Goal: Information Seeking & Learning: Understand process/instructions

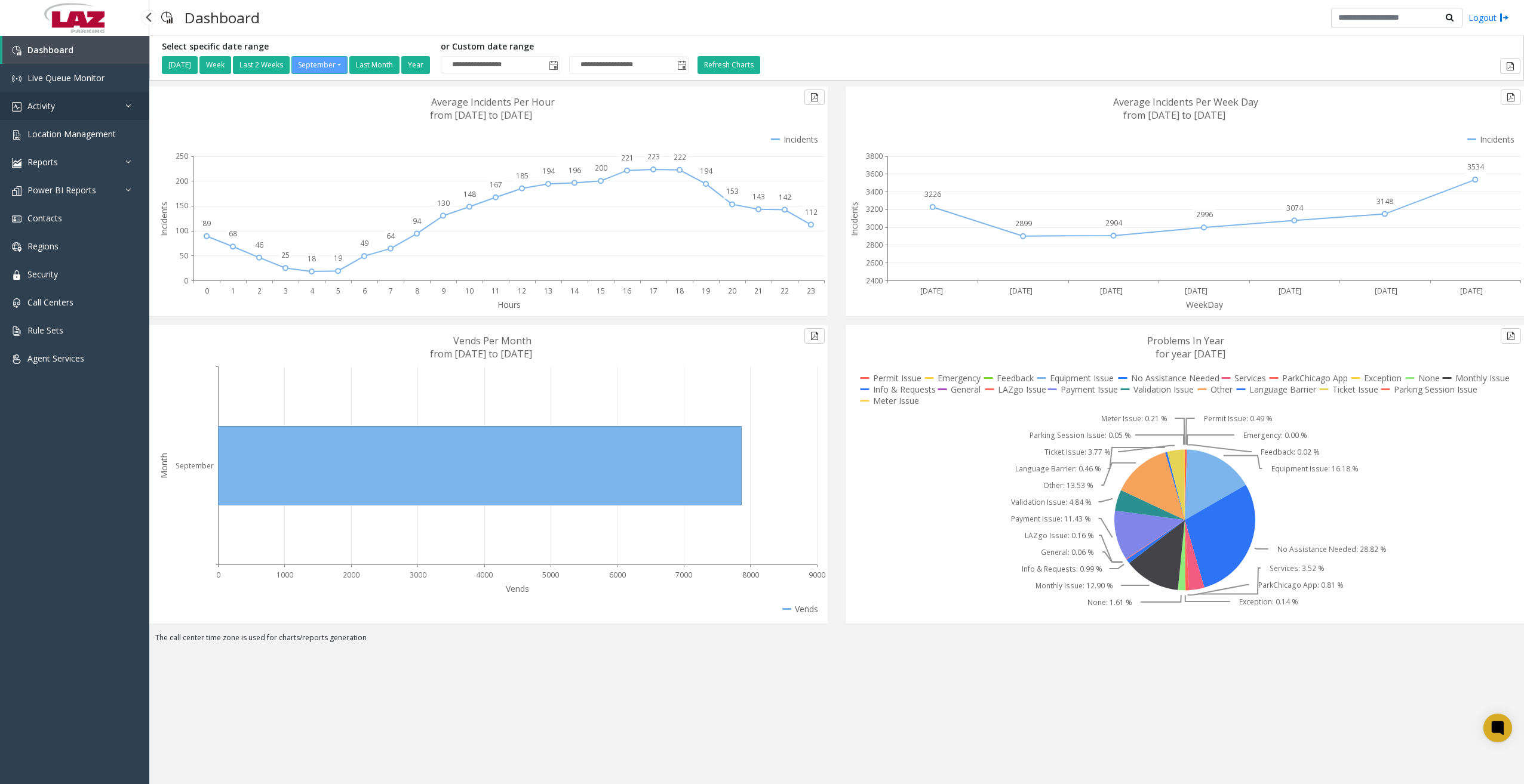
click at [83, 113] on link "Activity" at bounding box center [74, 105] width 149 height 28
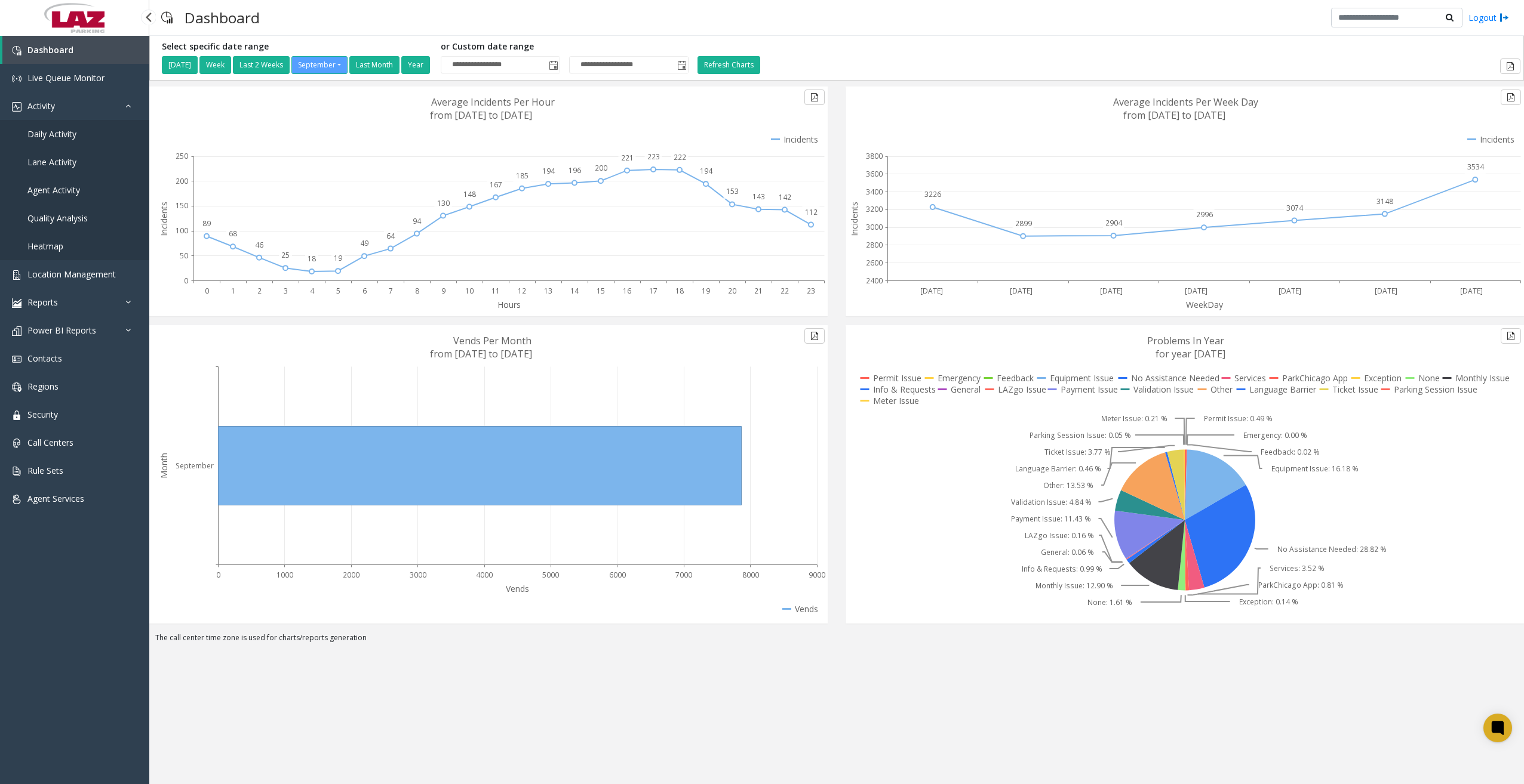
click at [66, 136] on span "Daily Activity" at bounding box center [52, 134] width 49 height 11
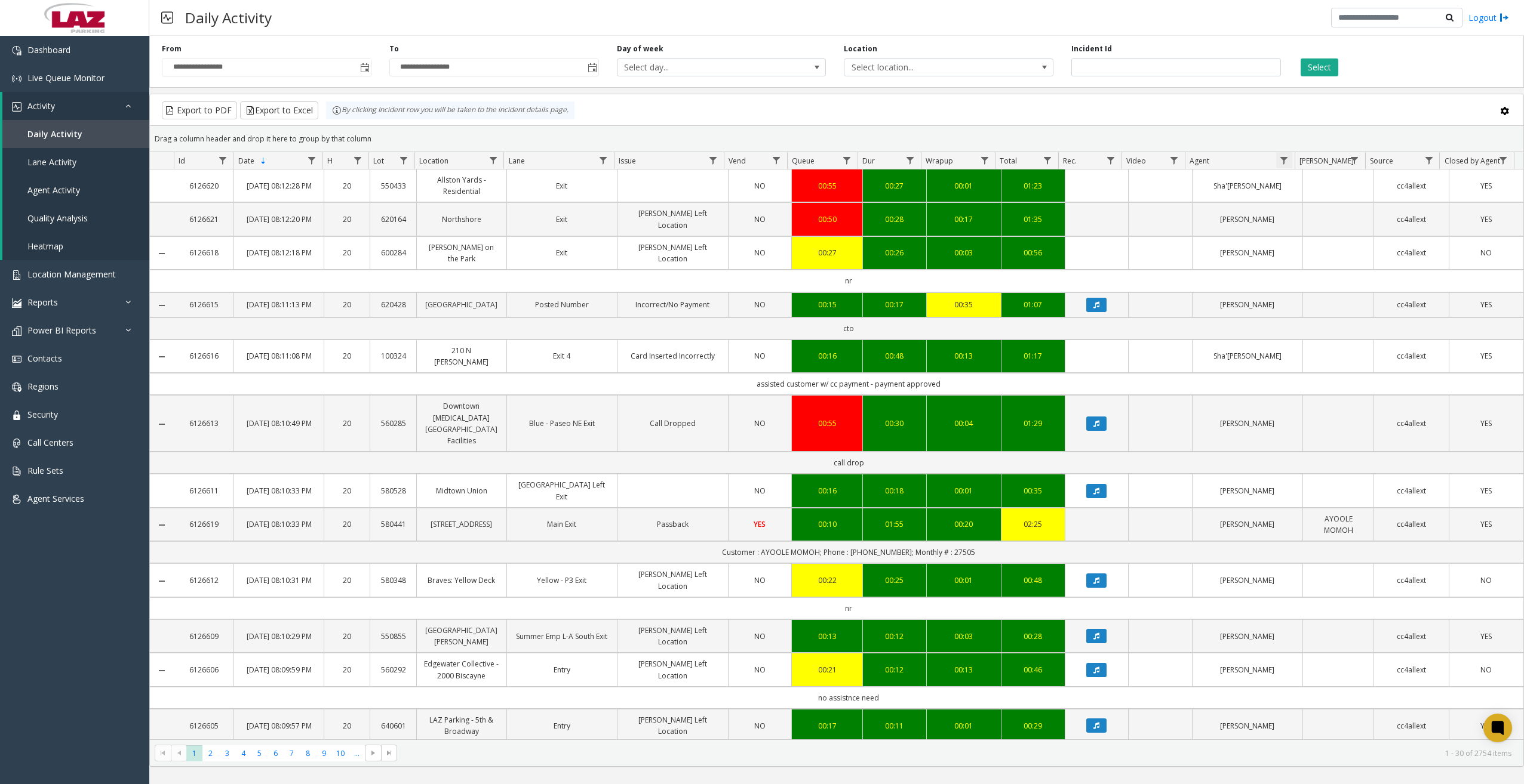
click at [1283, 162] on span "Data table" at bounding box center [1284, 160] width 9 height 9
click at [1300, 210] on input "Agent Filter" at bounding box center [1335, 212] width 102 height 21
type input "*******"
click at [1373, 323] on button "Filter" at bounding box center [1361, 323] width 49 height 26
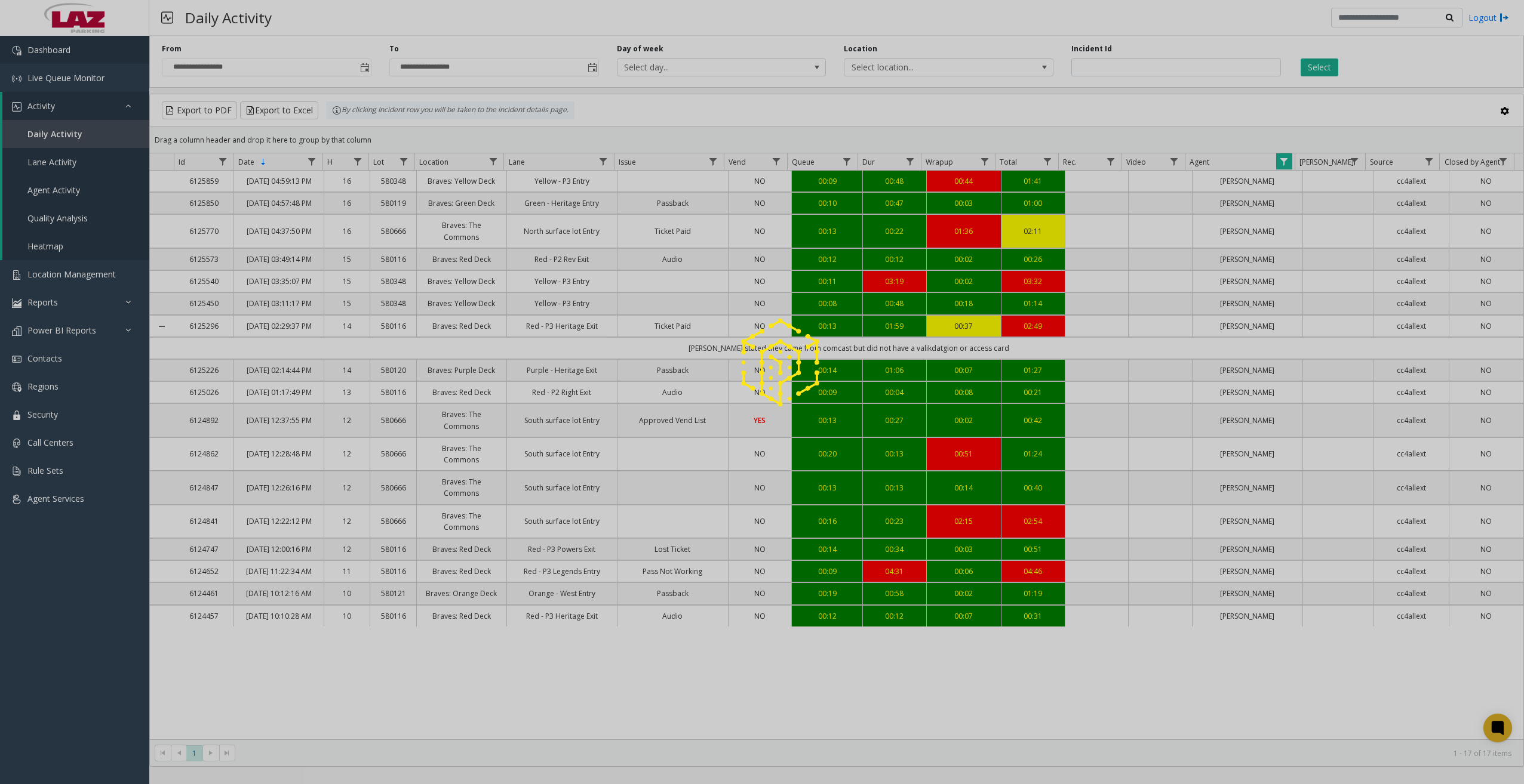
click at [68, 56] on link "Dashboard" at bounding box center [74, 49] width 149 height 28
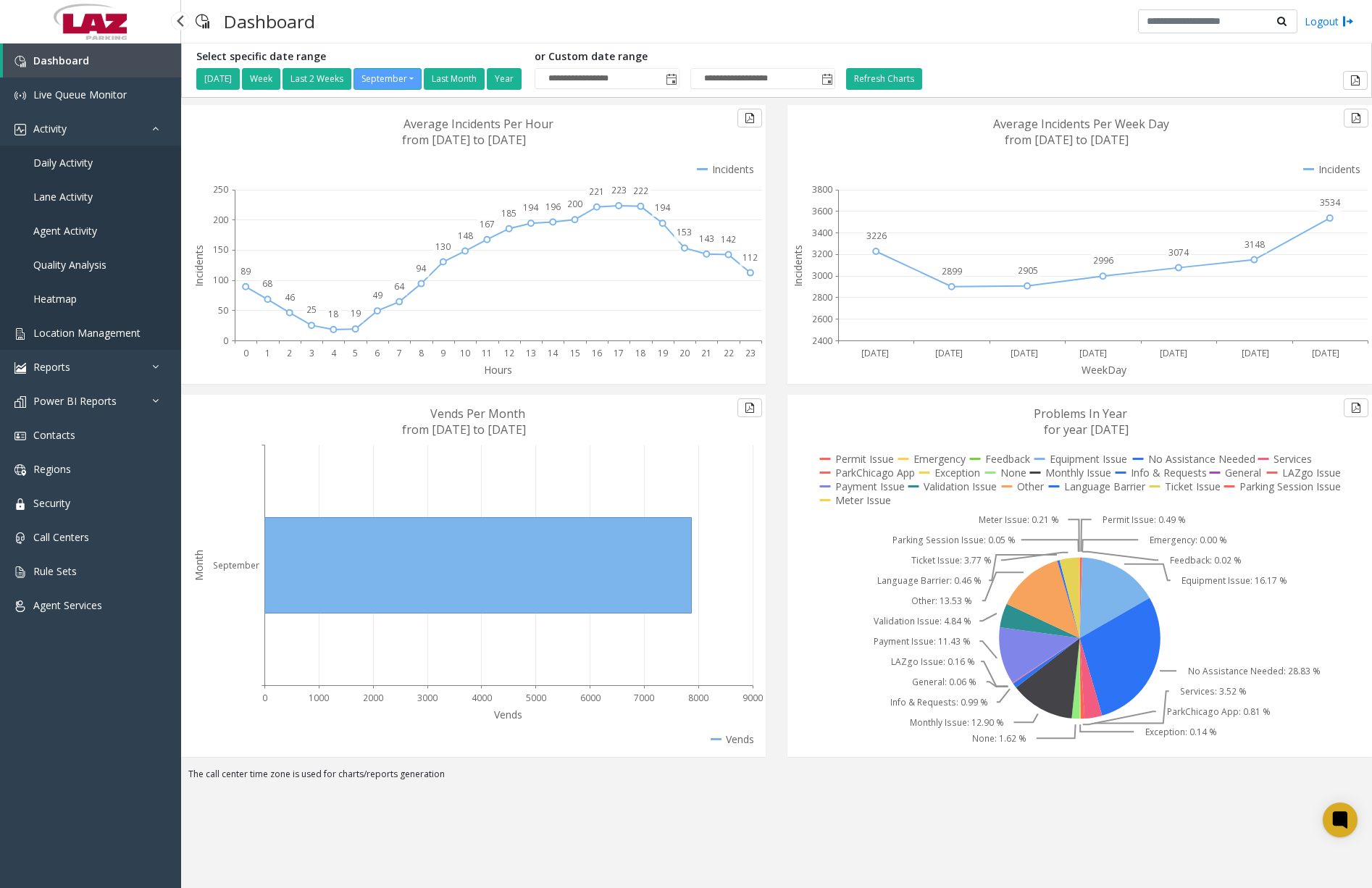
click at [70, 327] on span "Location Management" at bounding box center [86, 333] width 107 height 14
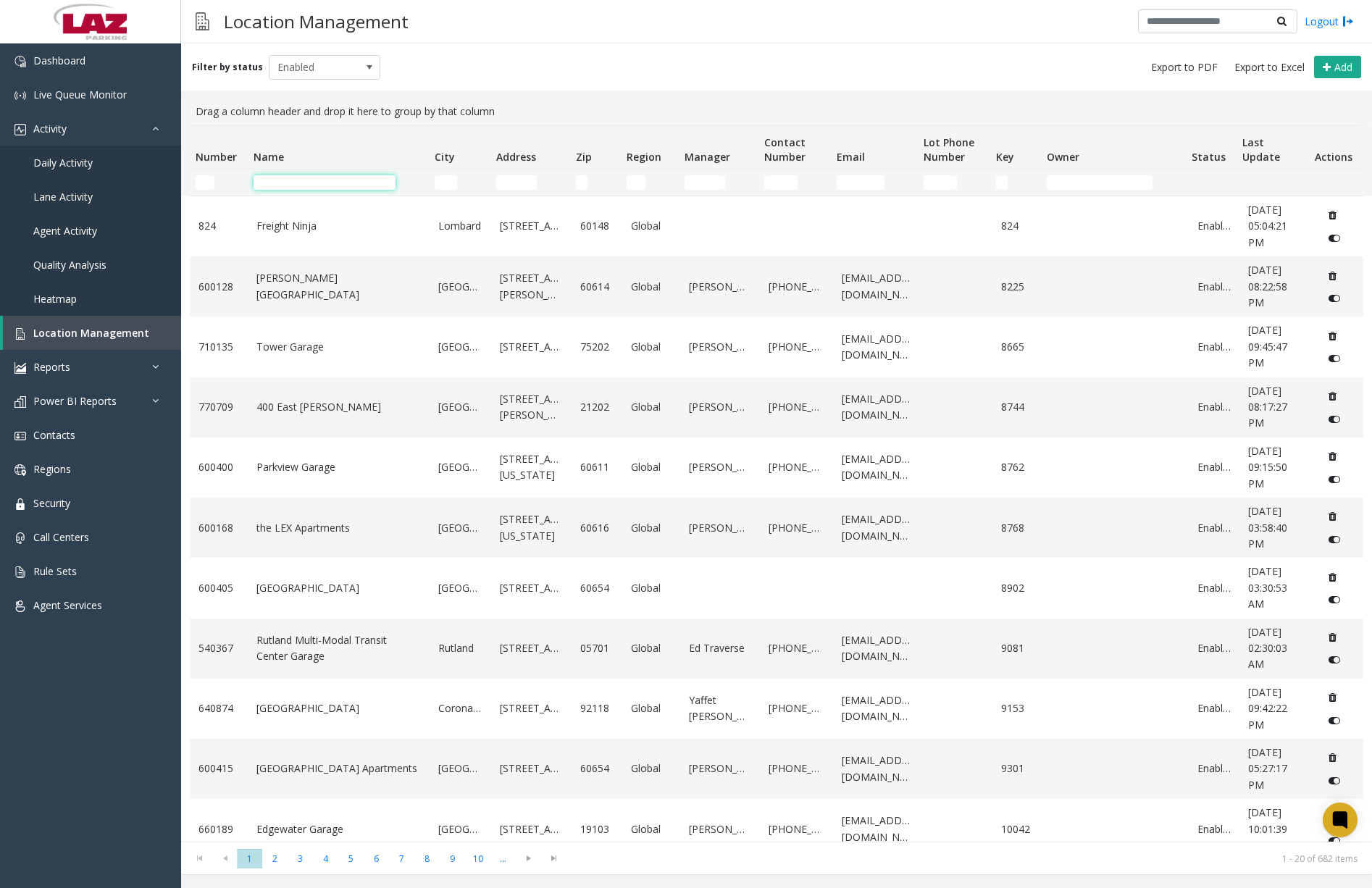
click at [322, 176] on input "Name Filter" at bounding box center [324, 182] width 142 height 14
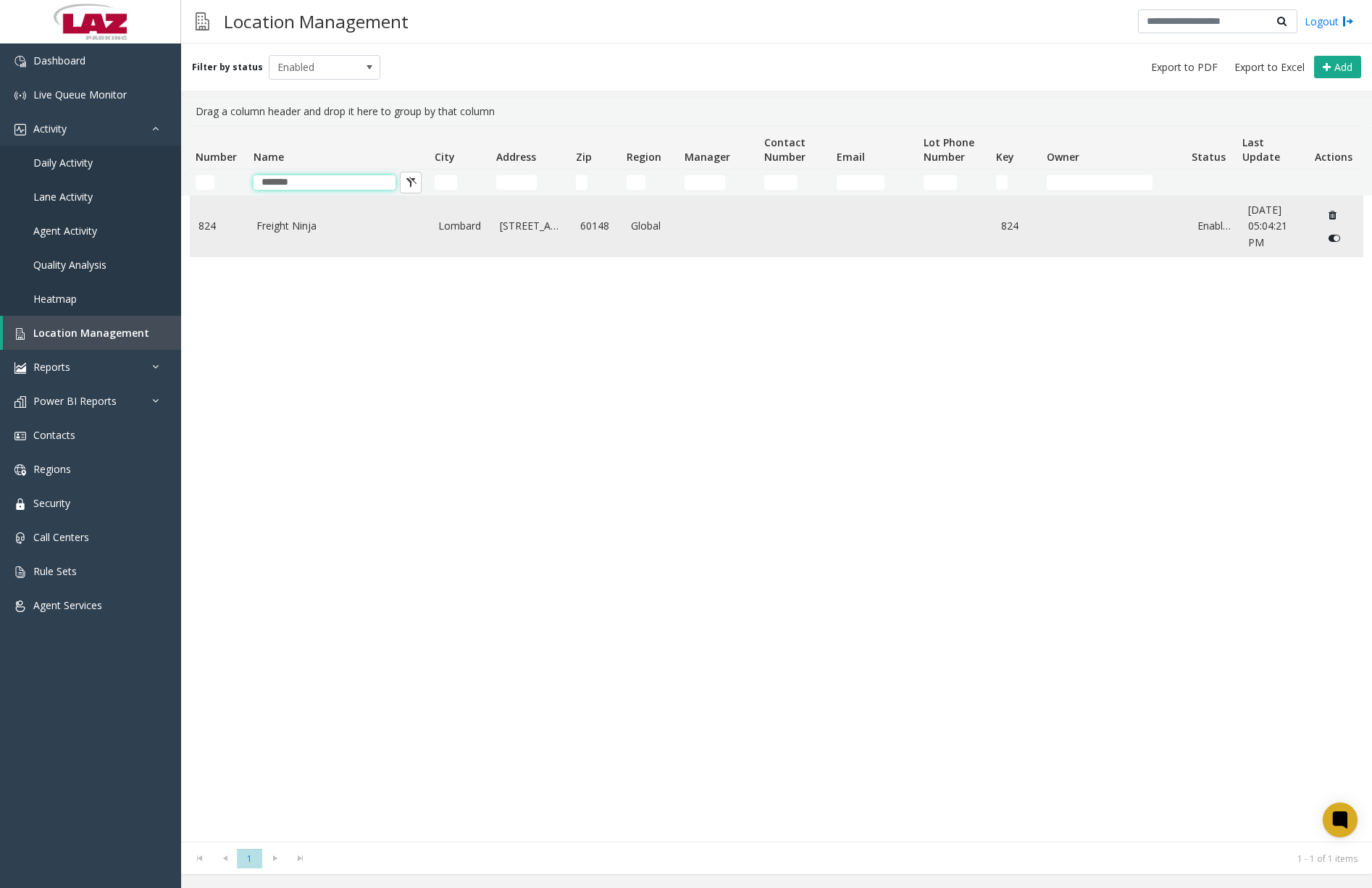
type input "*******"
click at [295, 226] on link "Freight Ninja" at bounding box center [338, 226] width 164 height 16
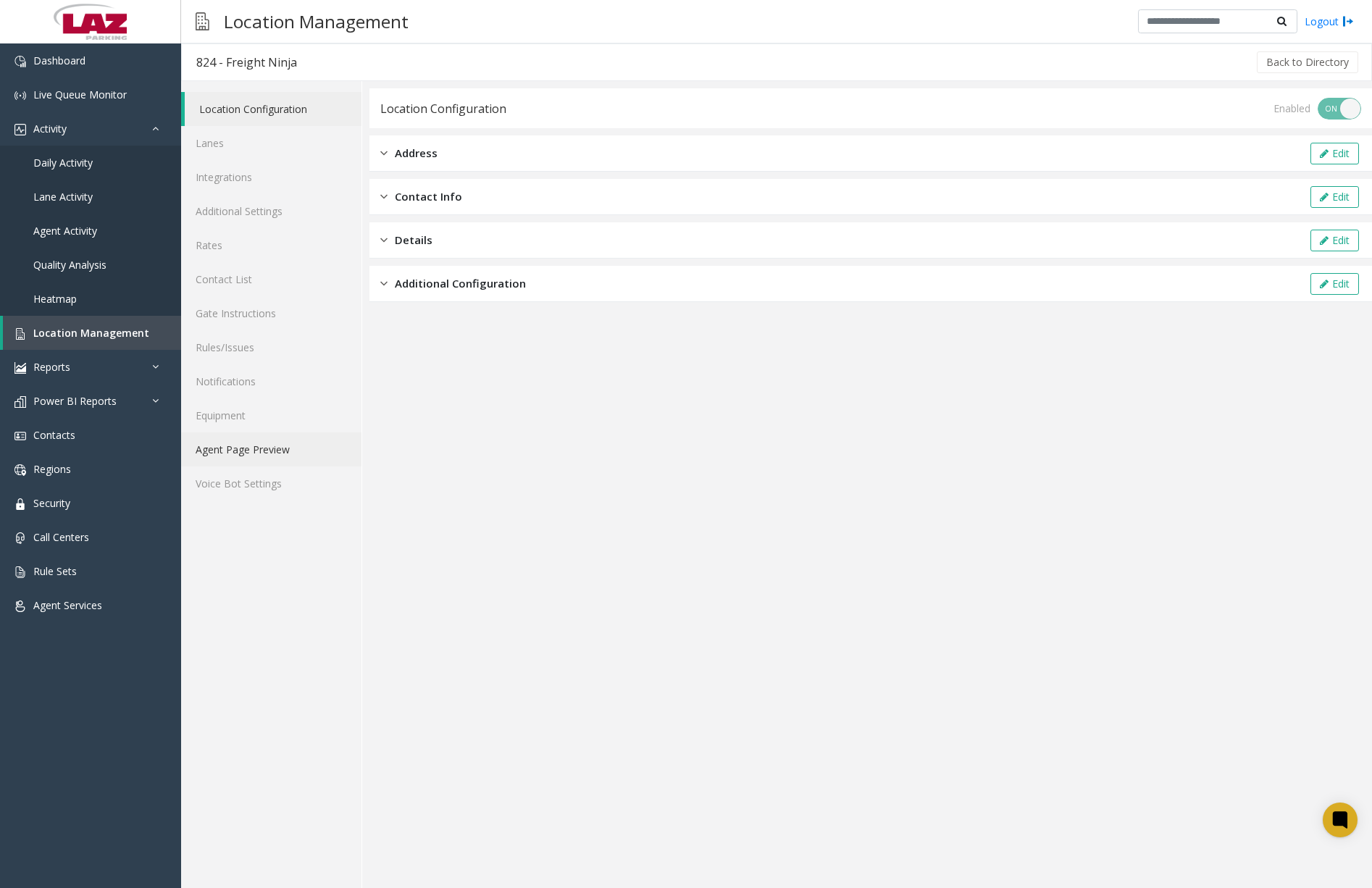
click at [267, 449] on link "Agent Page Preview" at bounding box center [271, 449] width 180 height 34
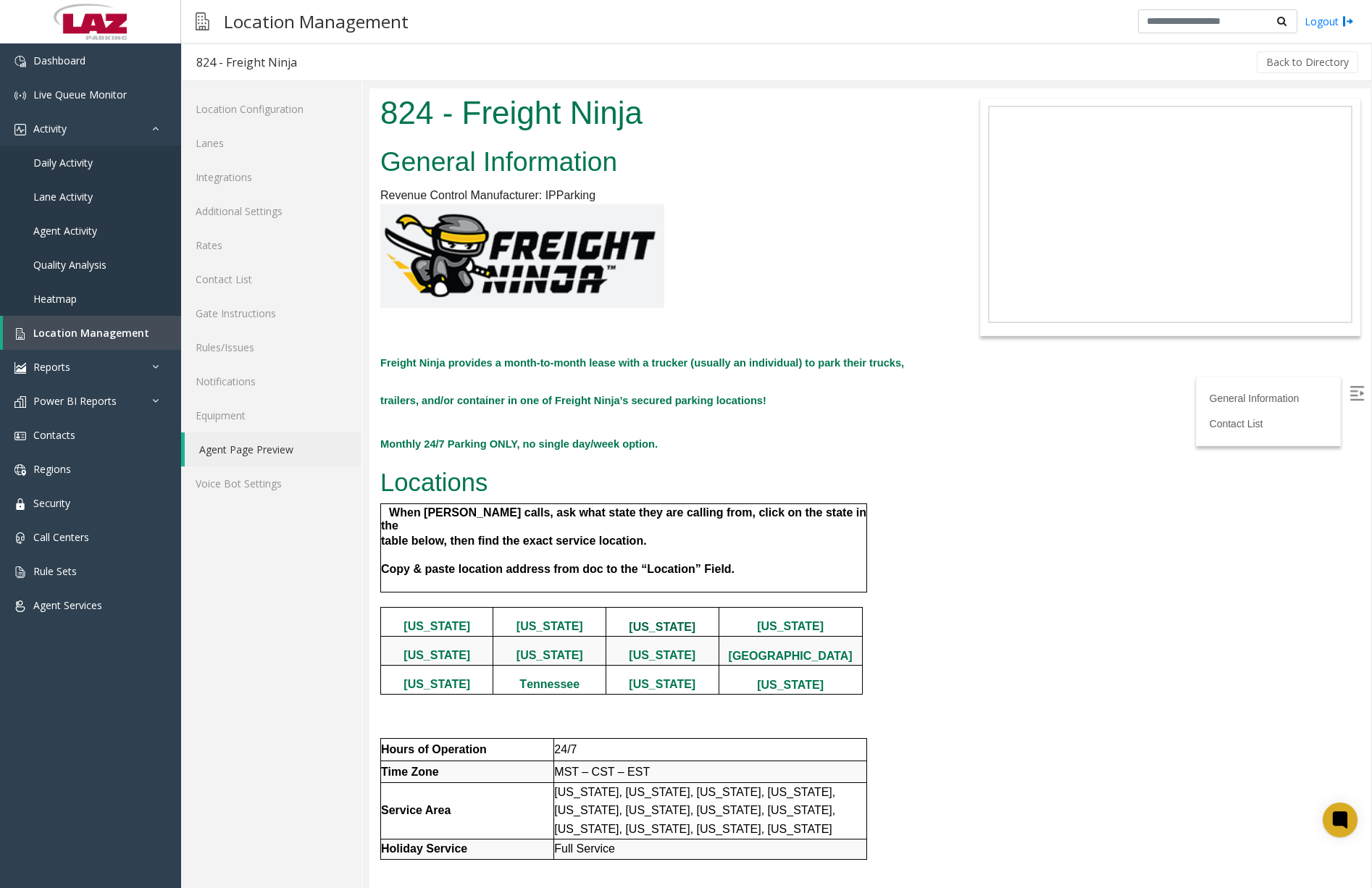
click at [661, 621] on span "[US_STATE]" at bounding box center [662, 627] width 67 height 12
click at [248, 350] on link "Rules/Issues" at bounding box center [271, 347] width 180 height 34
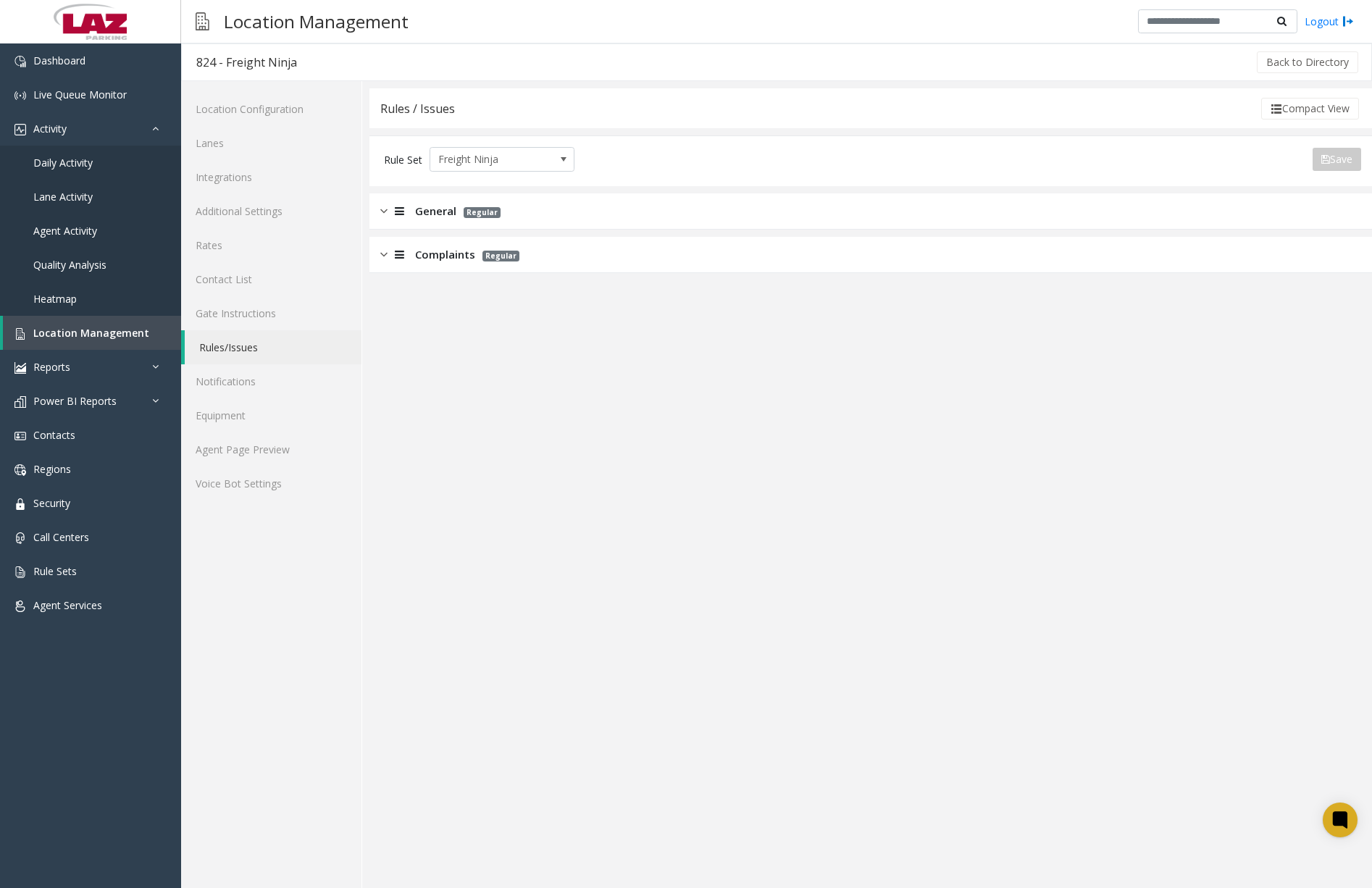
click at [380, 211] on img at bounding box center [384, 211] width 8 height 17
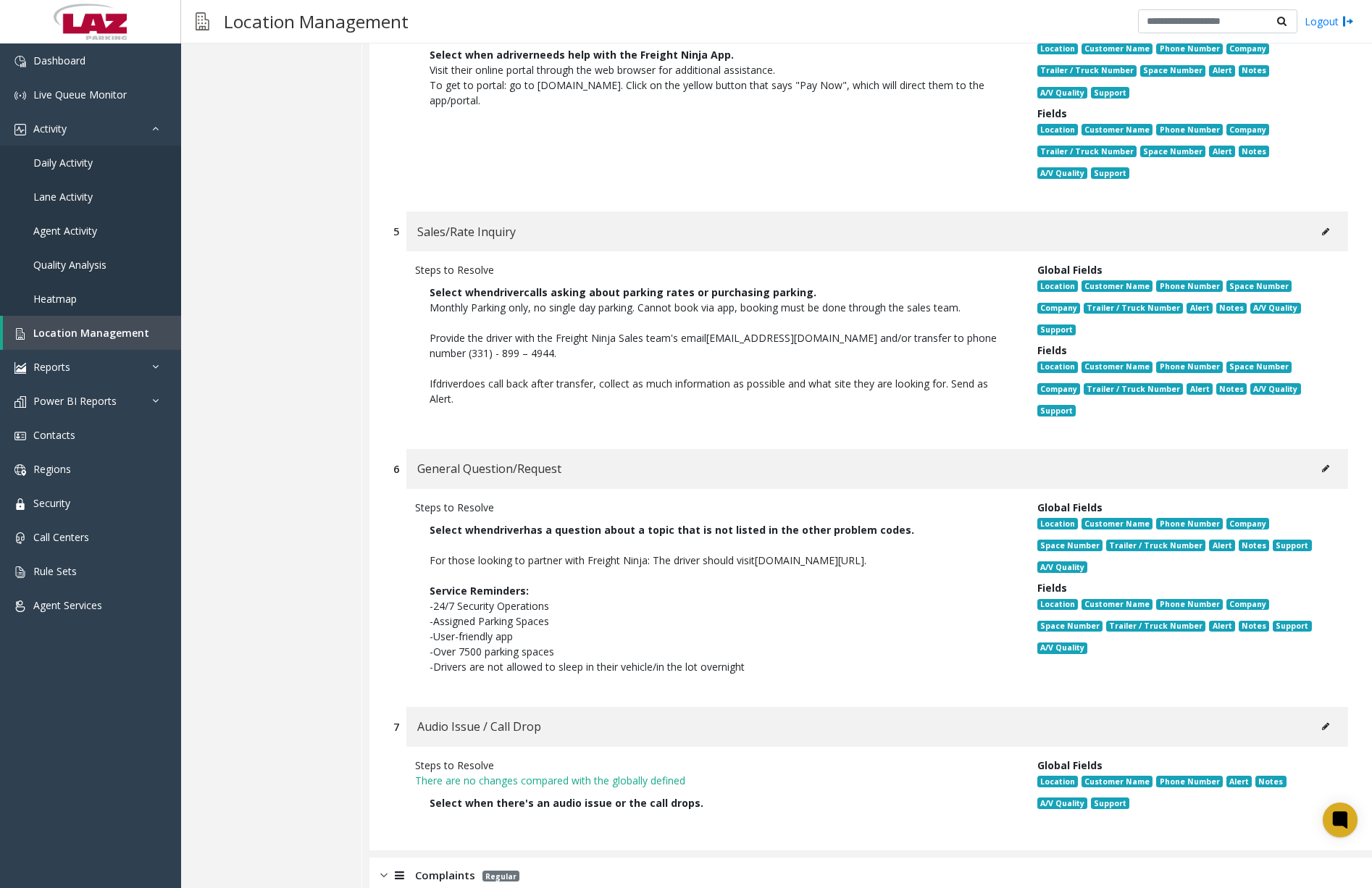
scroll to position [999, 0]
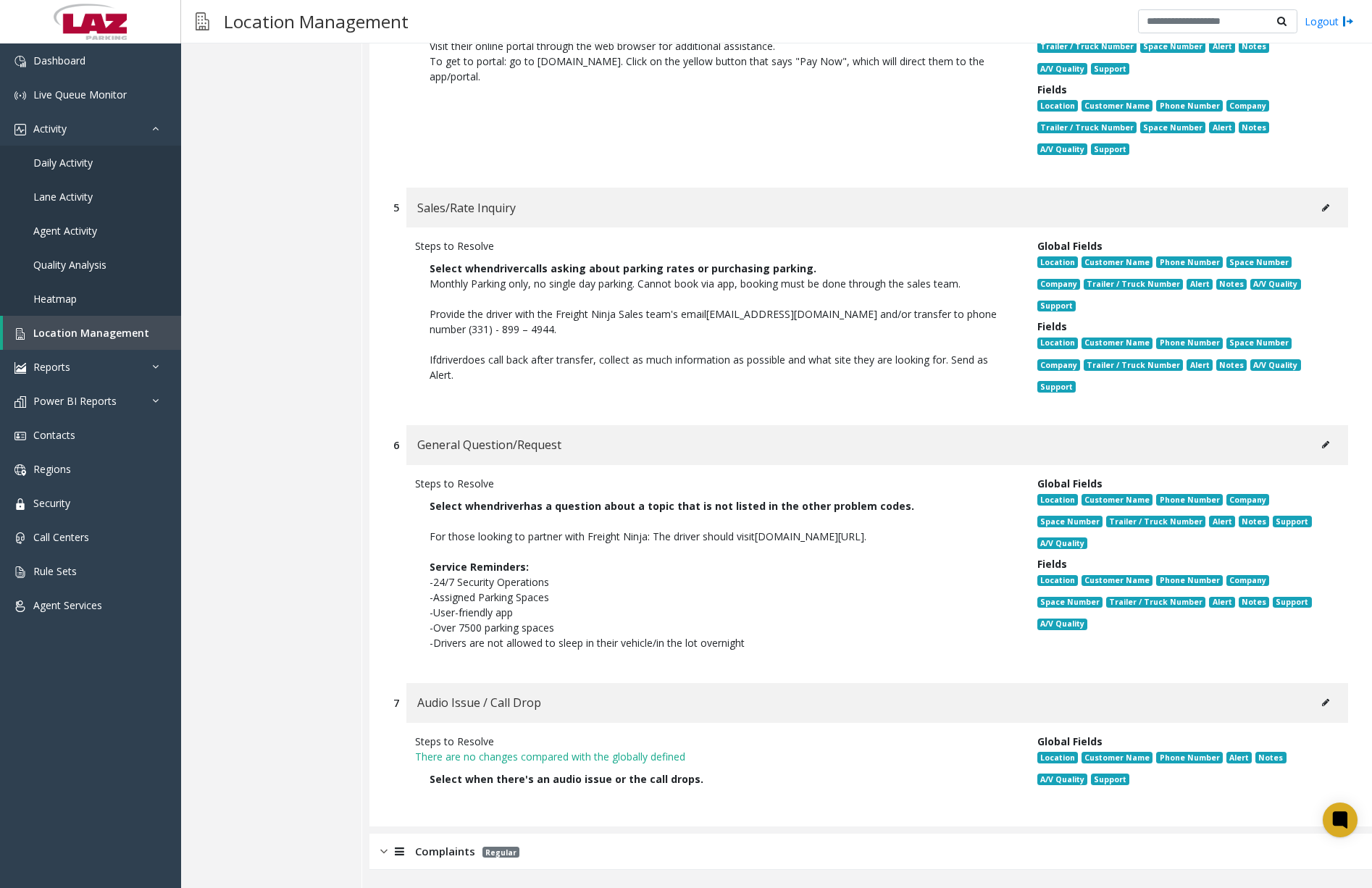
click at [385, 853] on img at bounding box center [384, 852] width 8 height 17
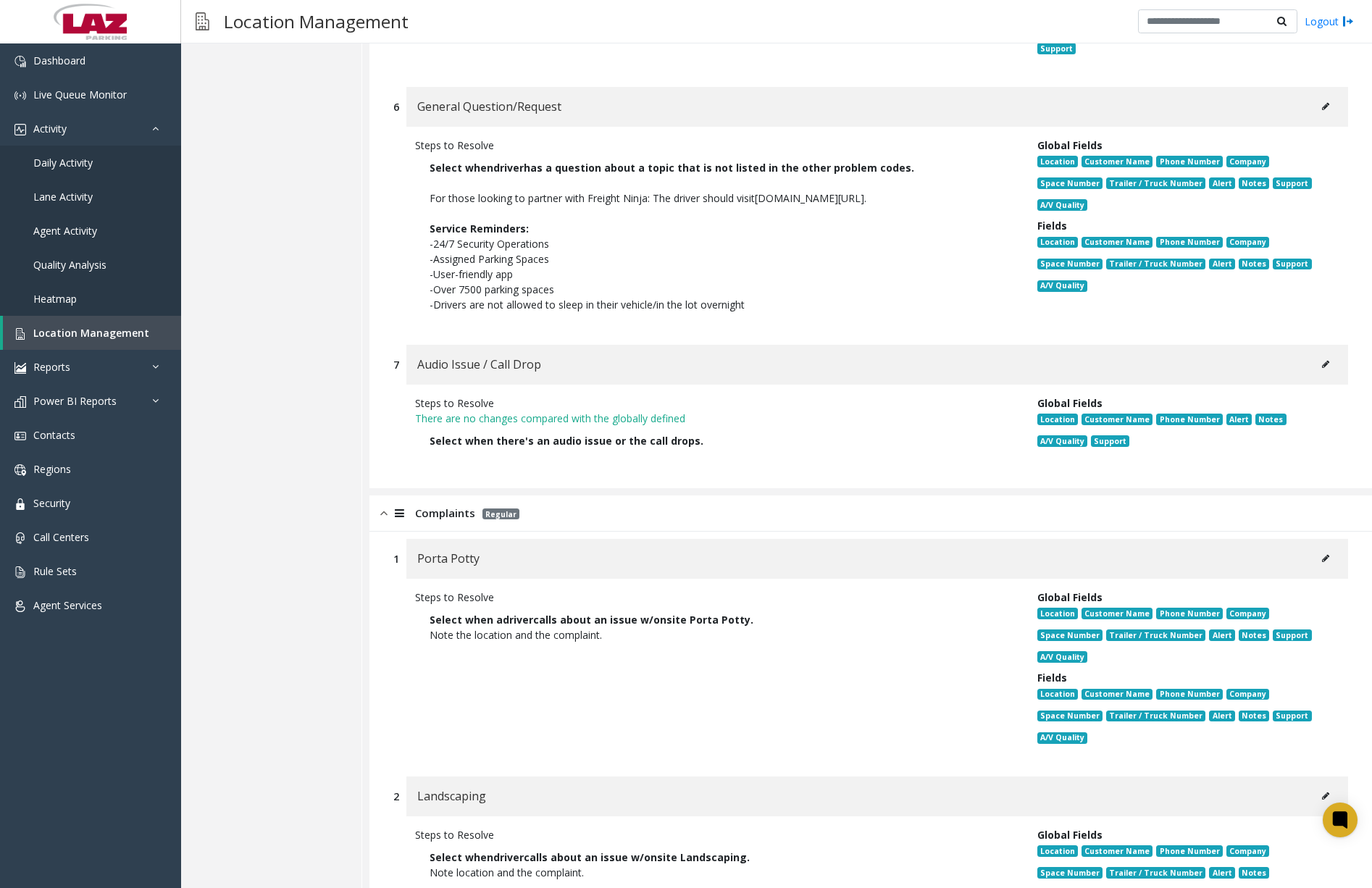
scroll to position [1311, 0]
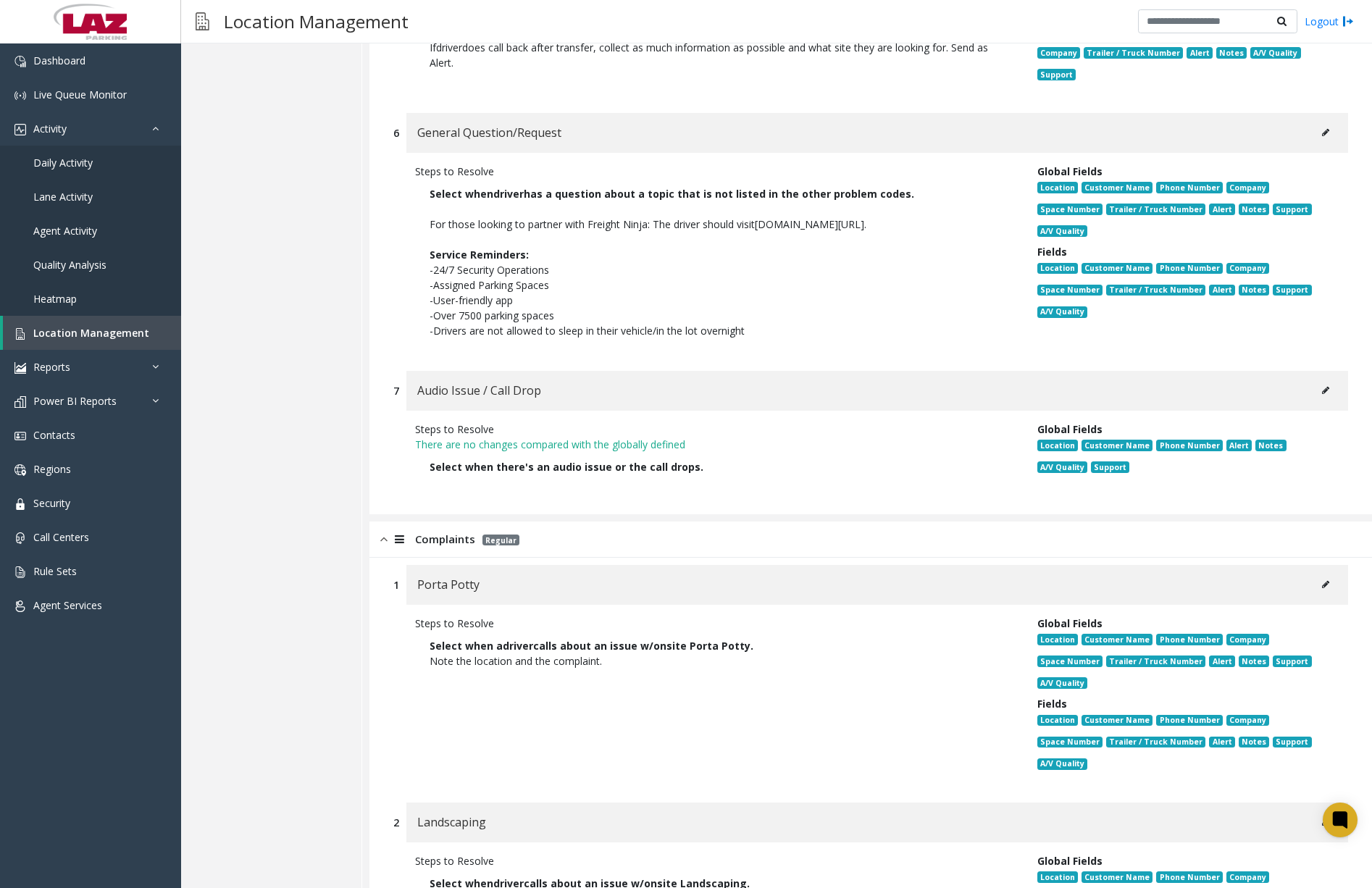
click at [580, 427] on div "Steps to Resolve" at bounding box center [715, 429] width 601 height 15
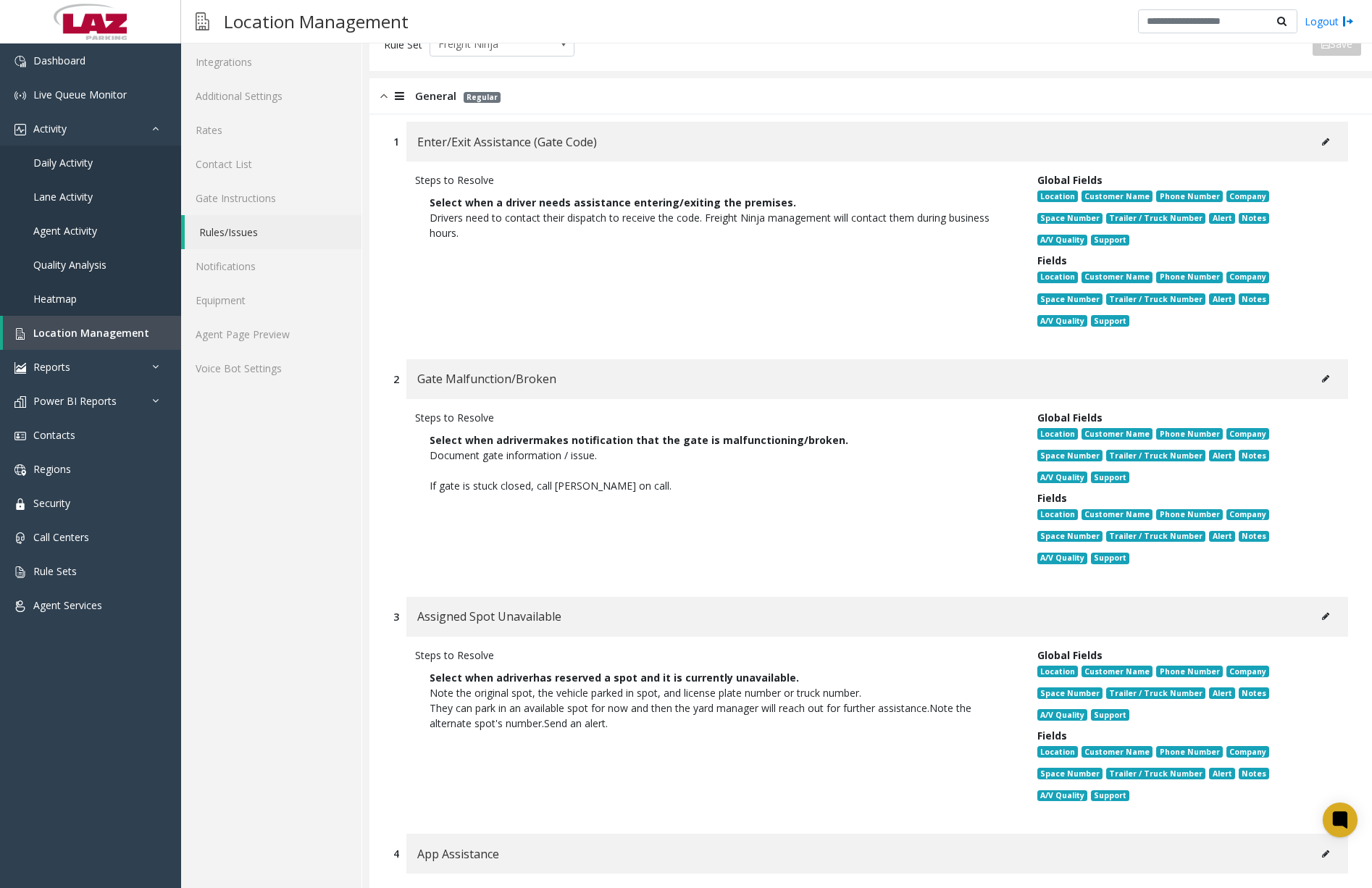
scroll to position [0, 0]
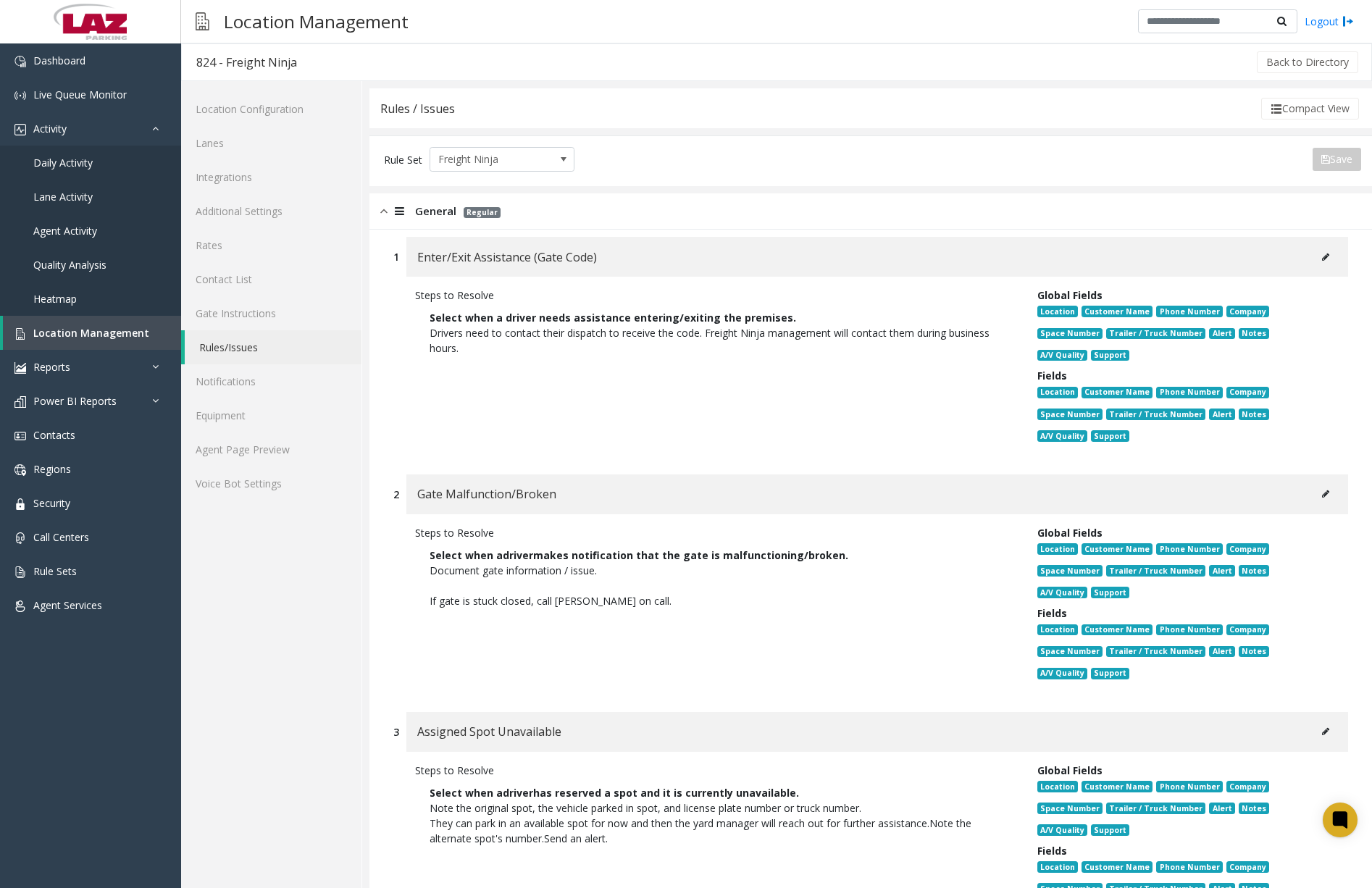
click at [384, 212] on img at bounding box center [384, 211] width 8 height 17
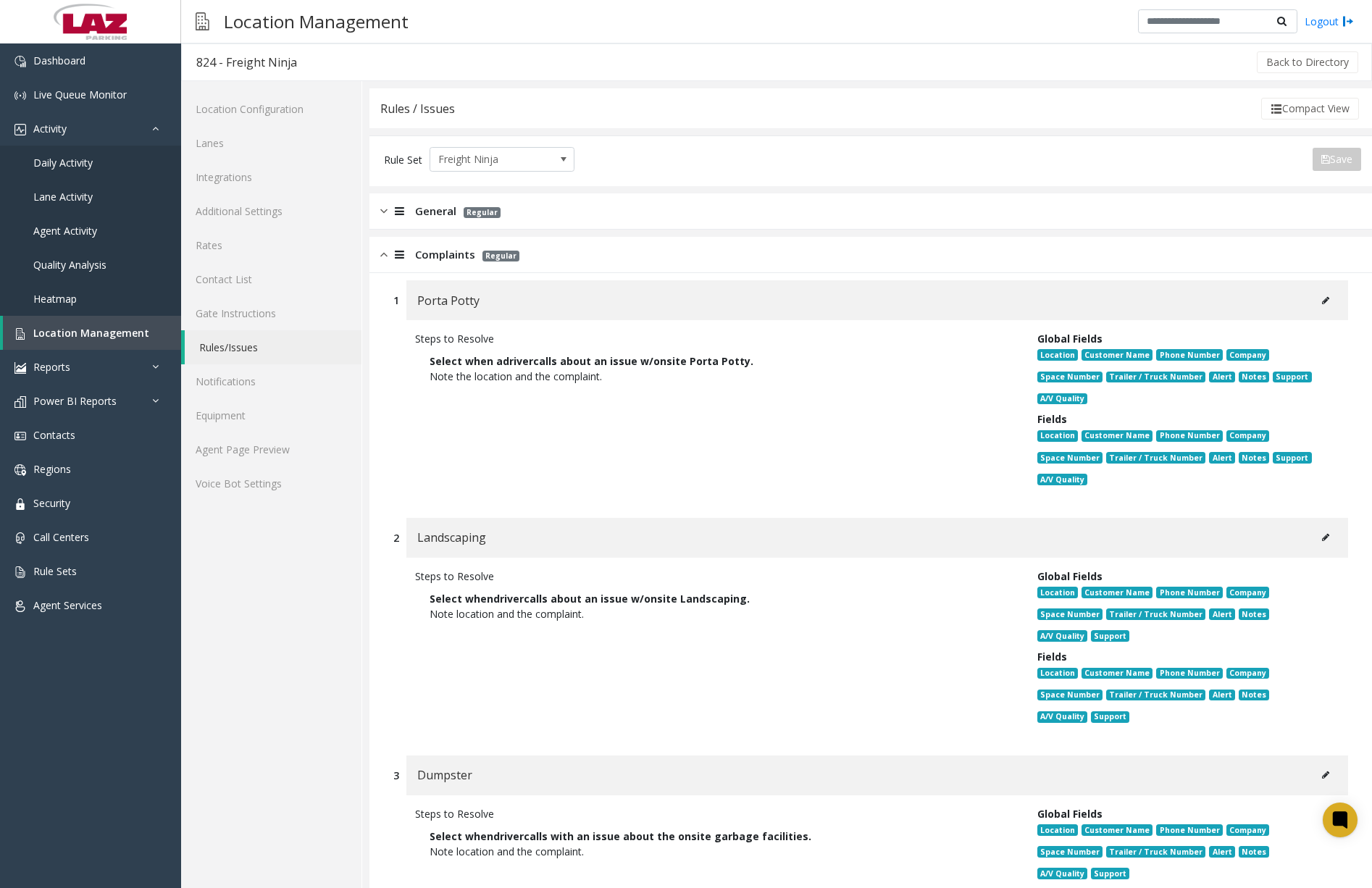
click at [387, 260] on div at bounding box center [397, 255] width 20 height 17
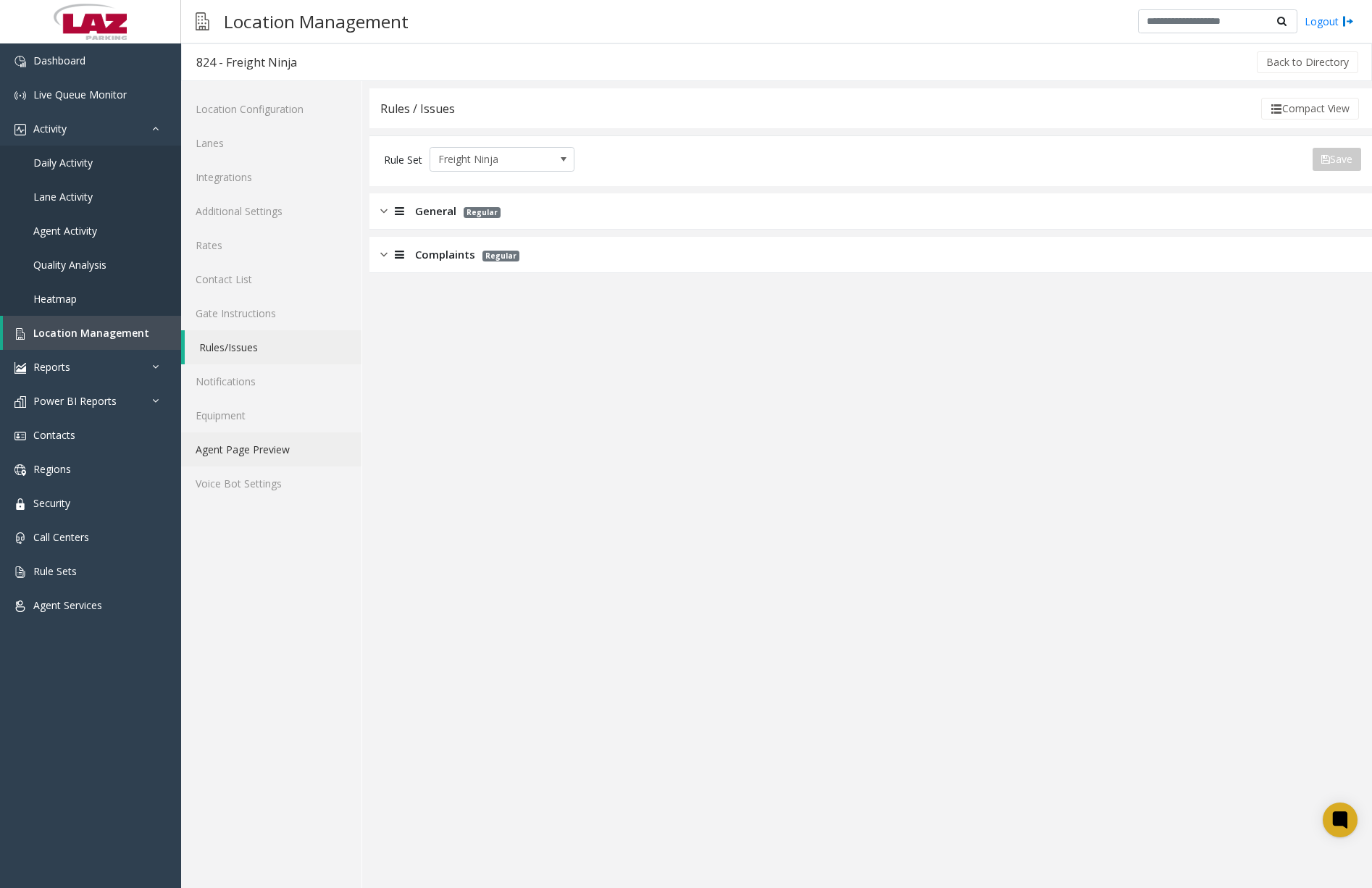
click at [259, 449] on link "Agent Page Preview" at bounding box center [271, 449] width 180 height 34
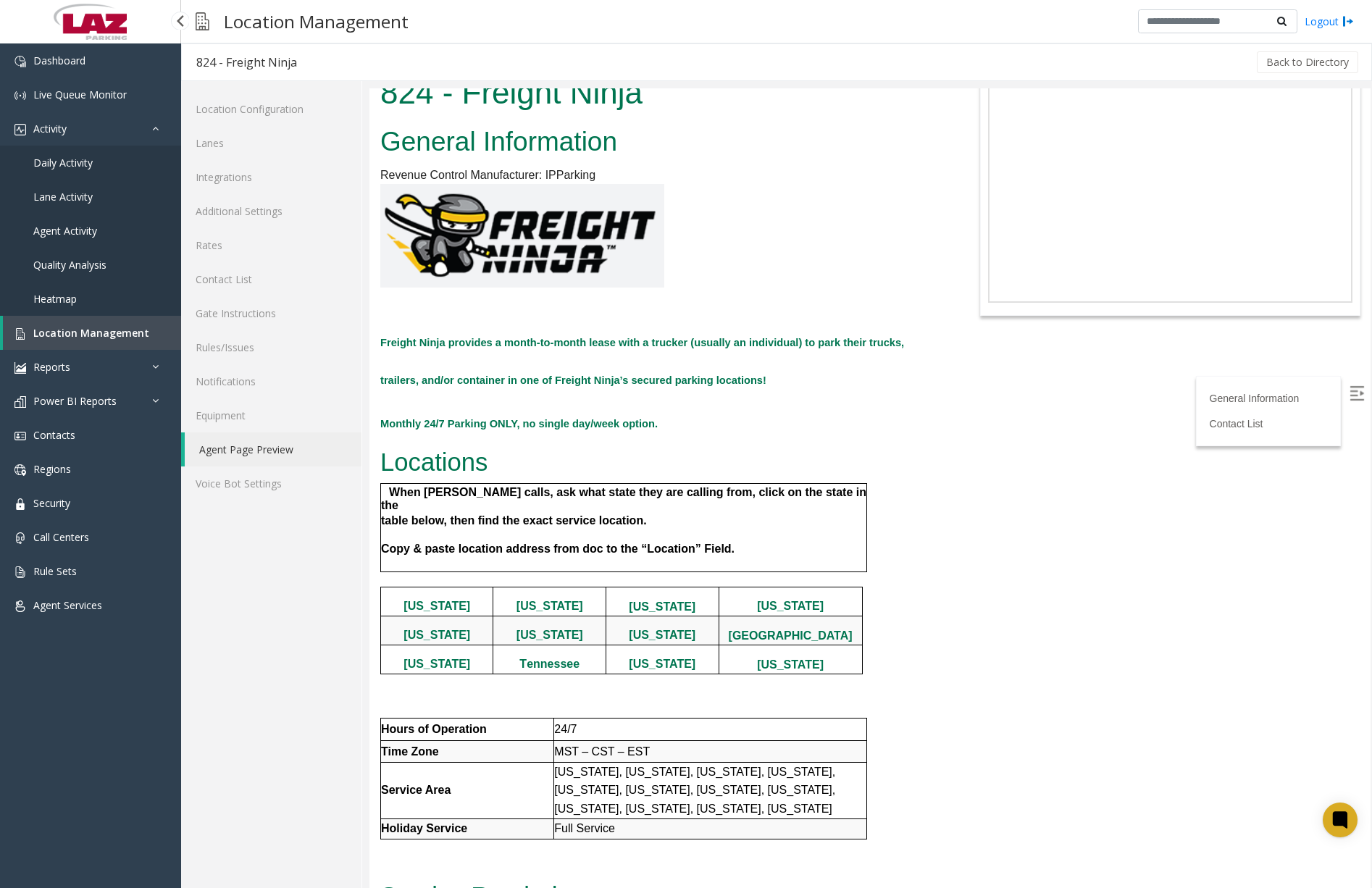
scroll to position [310, 0]
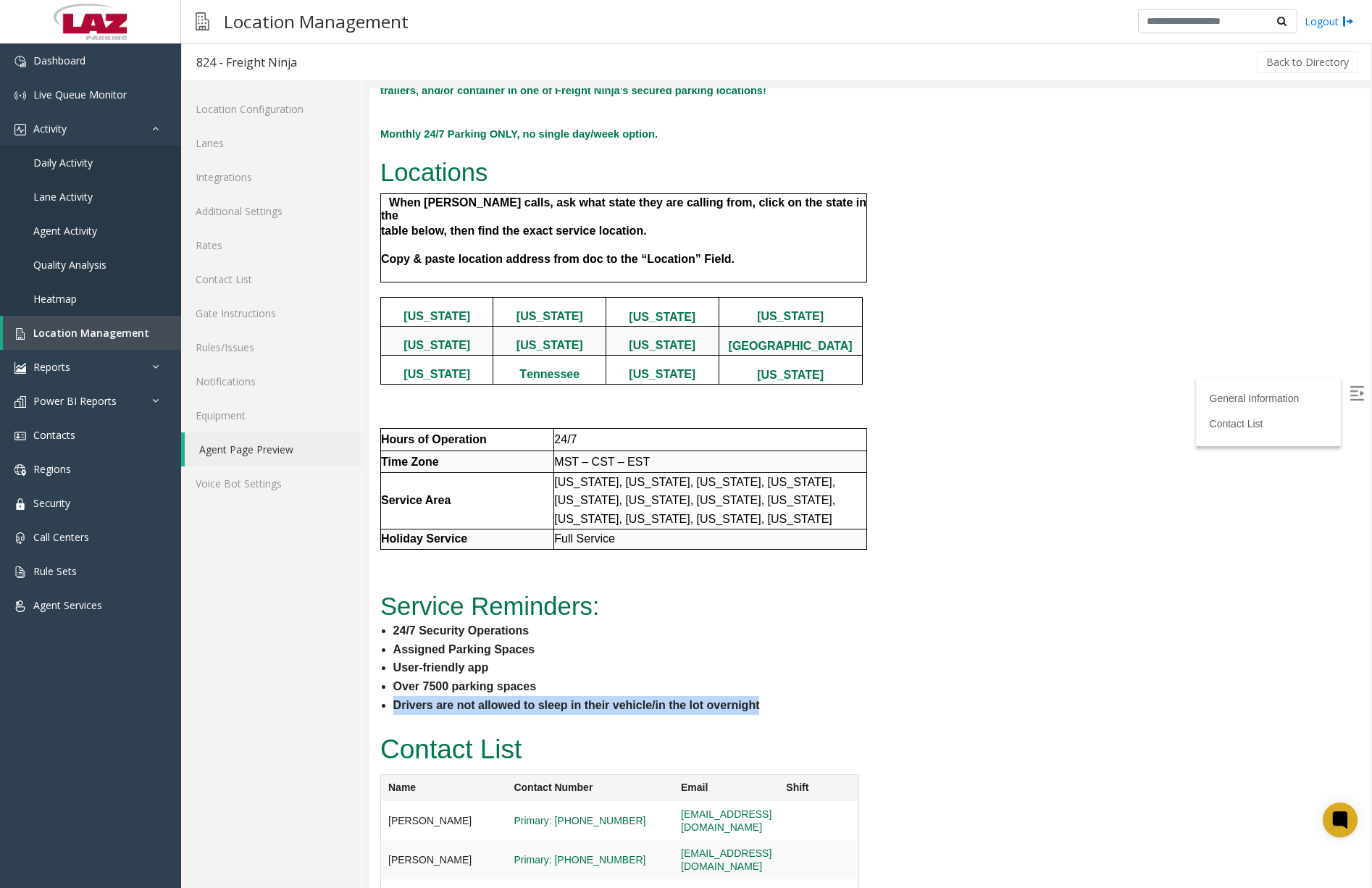
drag, startPoint x: 393, startPoint y: 697, endPoint x: 763, endPoint y: 704, distance: 370.1
click at [763, 704] on li "Drivers are not allowed to sleep in their vehicle/in the lot overnight" at bounding box center [668, 705] width 550 height 19
drag, startPoint x: 763, startPoint y: 704, endPoint x: 726, endPoint y: 698, distance: 37.5
copy b "Drivers are not allowed to sleep in their vehicle/in the lot overnight"
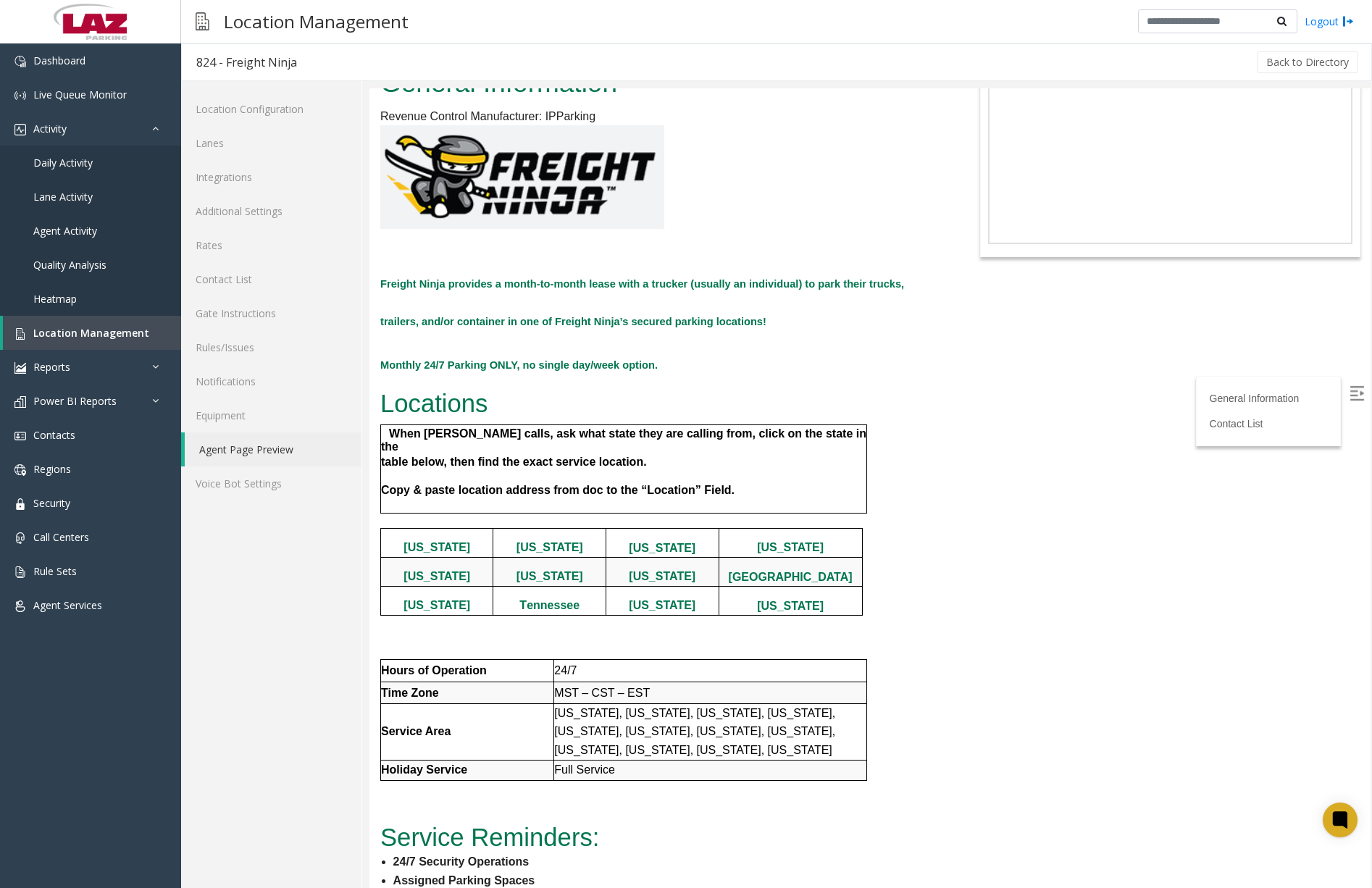
scroll to position [0, 0]
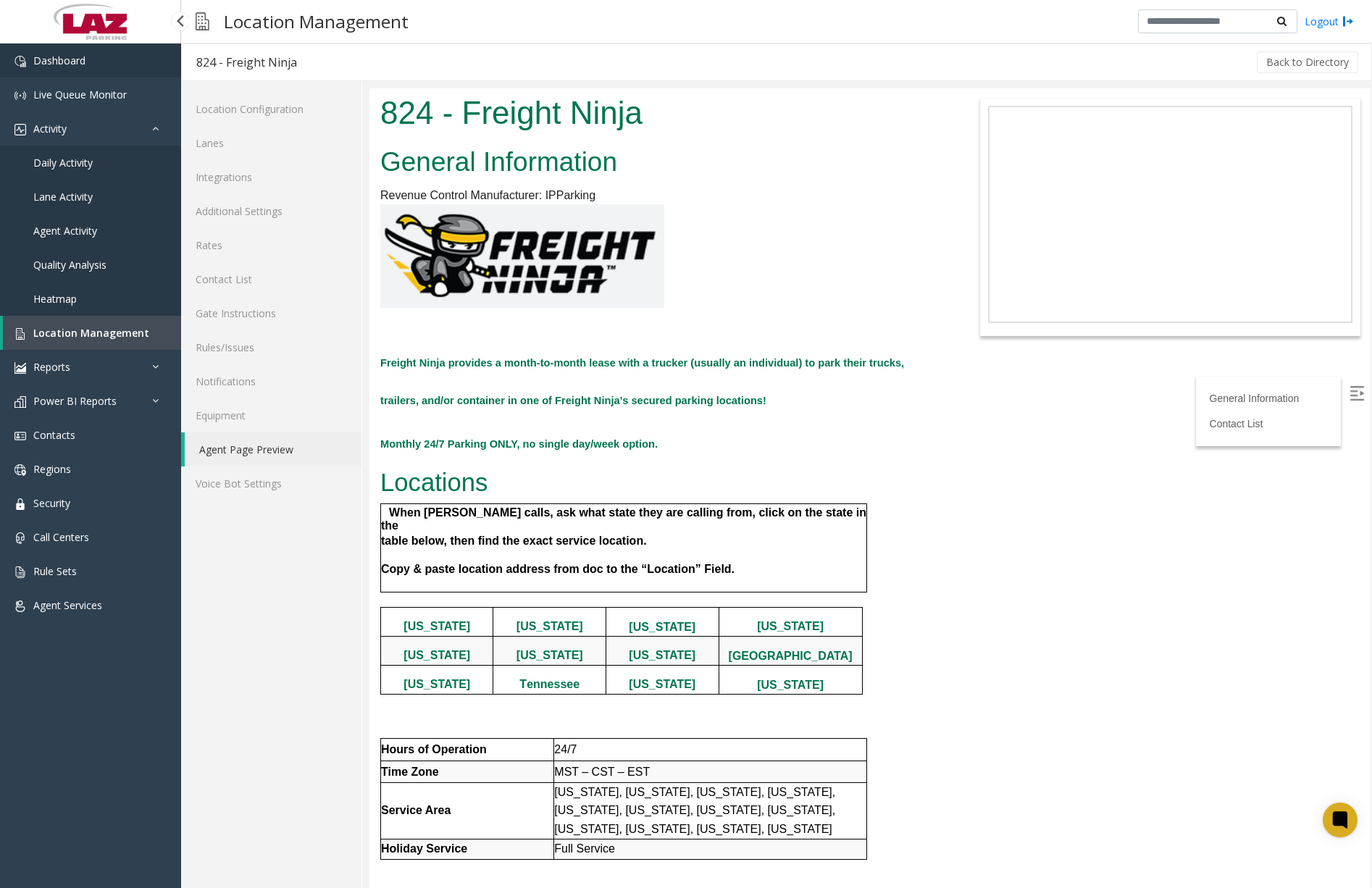
click at [52, 55] on span "Dashboard" at bounding box center [59, 61] width 52 height 14
